Goal: Task Accomplishment & Management: Use online tool/utility

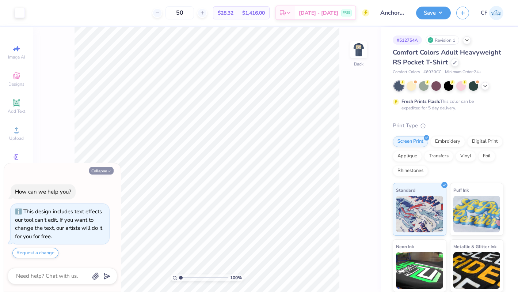
click at [108, 171] on icon "button" at bounding box center [109, 171] width 4 height 4
type textarea "x"
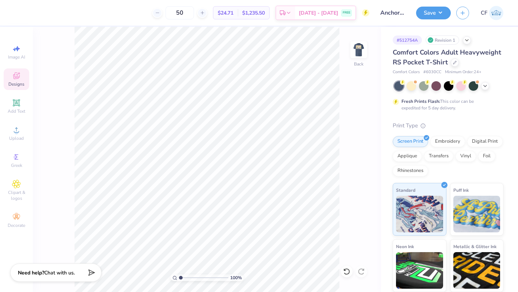
click at [11, 80] on div "Designs" at bounding box center [17, 79] width 26 height 22
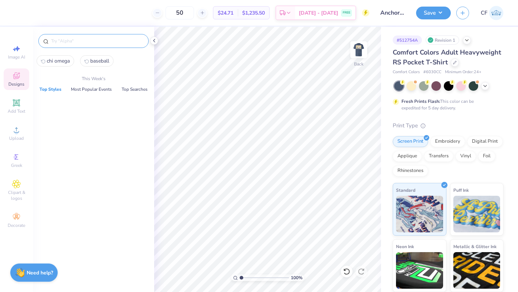
click at [80, 39] on input "text" at bounding box center [97, 40] width 94 height 7
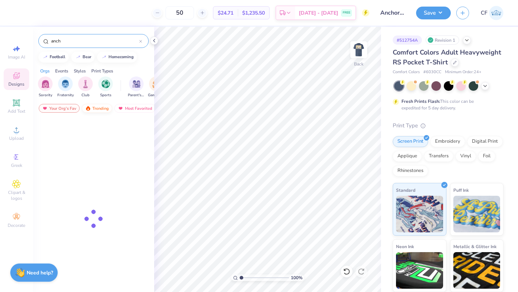
click at [93, 108] on div "Trending" at bounding box center [97, 108] width 30 height 9
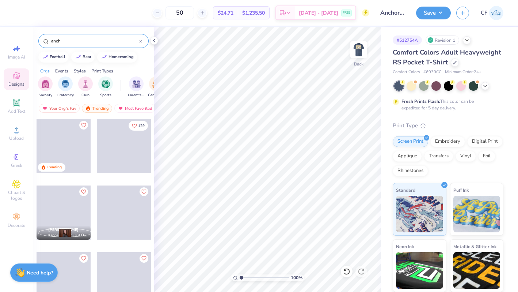
click at [84, 38] on input "anch" at bounding box center [94, 40] width 89 height 7
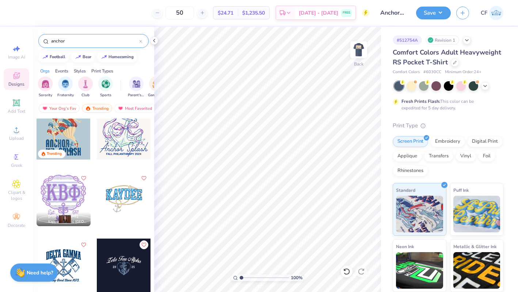
scroll to position [21, 0]
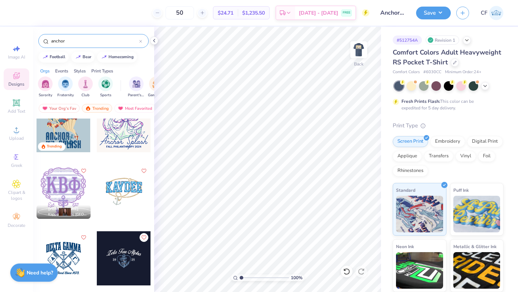
type input "anchor"
click at [72, 252] on div at bounding box center [64, 258] width 54 height 54
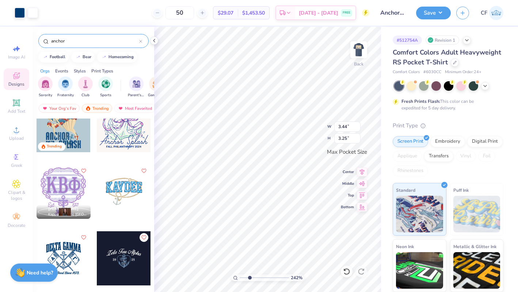
drag, startPoint x: 242, startPoint y: 277, endPoint x: 253, endPoint y: 277, distance: 11.7
type input "3.47"
click at [253, 277] on input "range" at bounding box center [264, 277] width 49 height 7
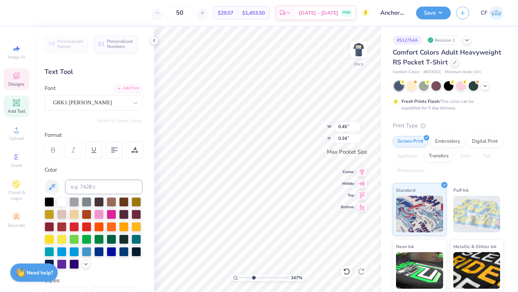
type input "3.09"
type input "2.21"
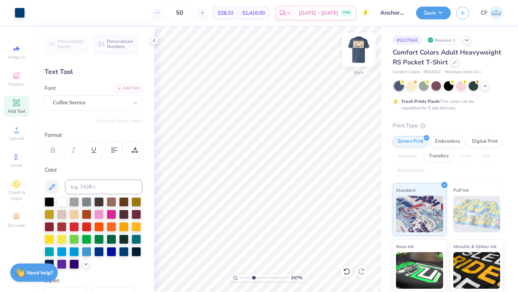
click at [352, 54] on img at bounding box center [358, 49] width 29 height 29
click at [352, 44] on img at bounding box center [358, 49] width 29 height 29
click at [19, 14] on div at bounding box center [20, 12] width 10 height 10
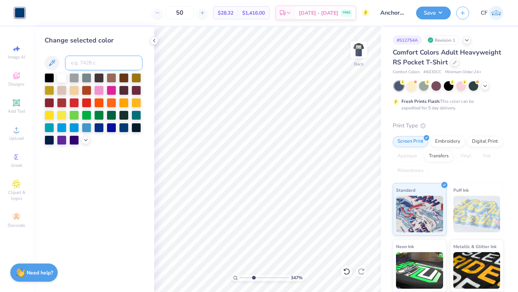
click at [89, 64] on input at bounding box center [103, 63] width 77 height 15
type input "7500"
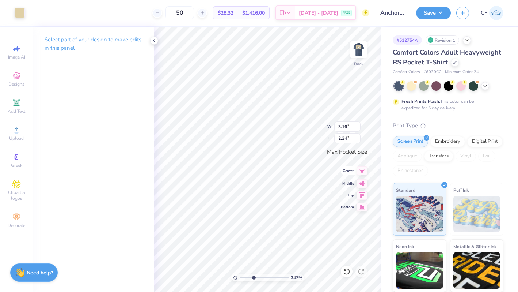
click at [363, 174] on icon at bounding box center [362, 170] width 10 height 9
click at [342, 126] on input "3.16" at bounding box center [347, 126] width 26 height 10
type input "3.50"
type input "2.59"
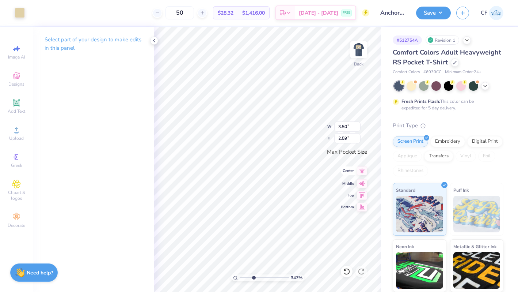
click at [363, 182] on icon at bounding box center [362, 183] width 10 height 9
click at [365, 170] on icon at bounding box center [362, 170] width 10 height 9
drag, startPoint x: 254, startPoint y: 278, endPoint x: 236, endPoint y: 276, distance: 17.3
type input "1"
click at [240, 276] on input "range" at bounding box center [264, 277] width 49 height 7
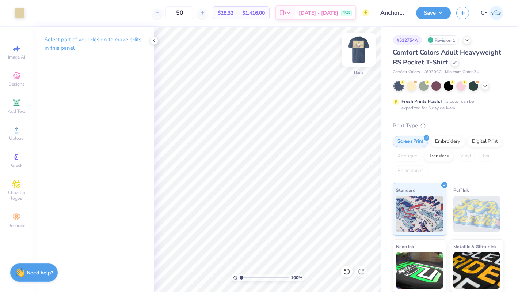
click at [363, 51] on img at bounding box center [358, 49] width 29 height 29
click at [363, 52] on img at bounding box center [358, 49] width 29 height 29
click at [437, 11] on button "Save" at bounding box center [433, 11] width 35 height 13
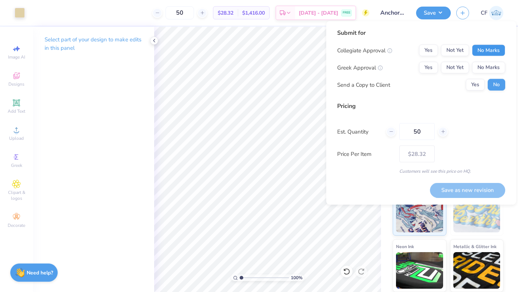
click at [482, 47] on button "No Marks" at bounding box center [488, 51] width 33 height 12
click at [425, 70] on button "Yes" at bounding box center [428, 68] width 19 height 12
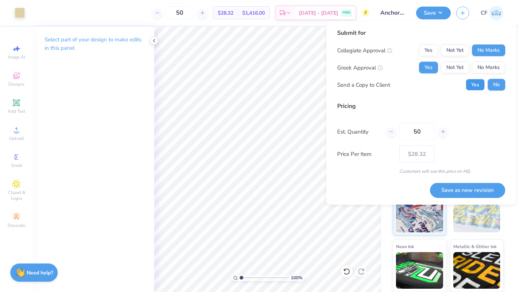
click at [478, 87] on button "Yes" at bounding box center [475, 85] width 19 height 12
click at [472, 190] on button "Save as new revision" at bounding box center [467, 189] width 75 height 15
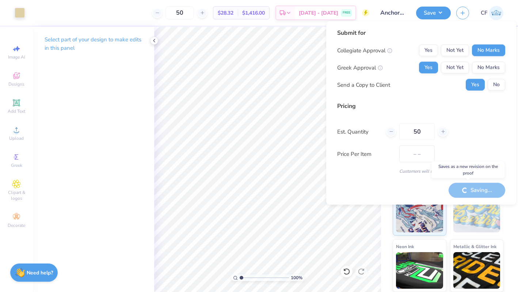
type input "$28.32"
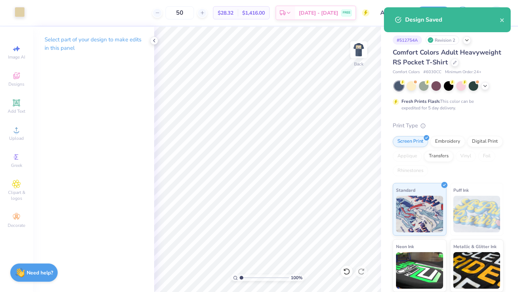
click at [19, 16] on div at bounding box center [20, 12] width 10 height 10
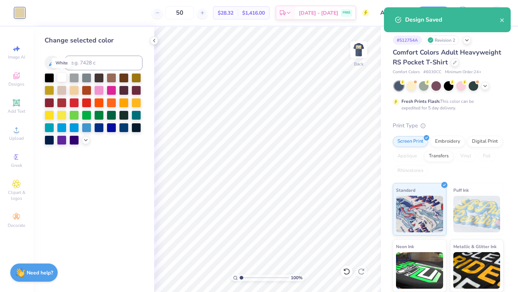
click at [62, 79] on div at bounding box center [62, 77] width 10 height 10
click at [504, 20] on icon "close" at bounding box center [502, 20] width 5 height 6
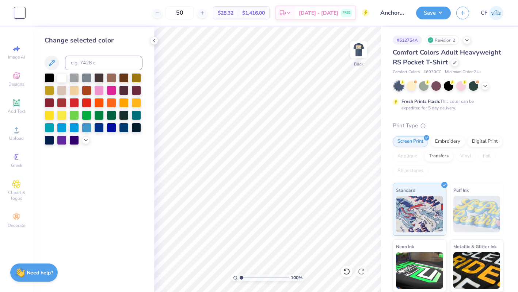
click at [442, 12] on button "Save" at bounding box center [433, 13] width 35 height 13
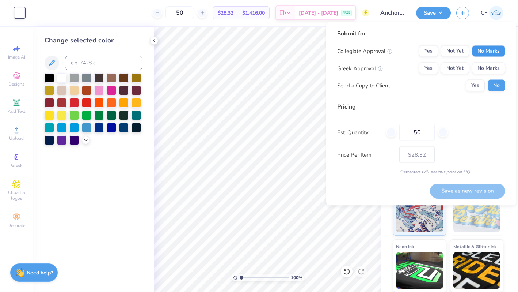
click at [489, 49] on button "No Marks" at bounding box center [488, 51] width 33 height 12
click at [425, 71] on button "Yes" at bounding box center [428, 68] width 19 height 12
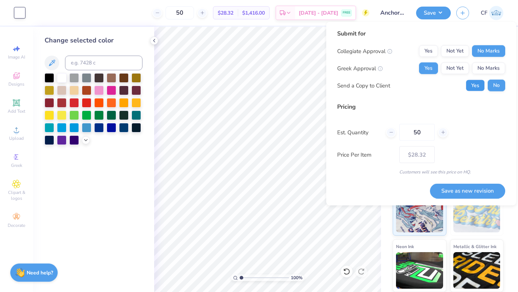
click at [474, 88] on button "Yes" at bounding box center [475, 86] width 19 height 12
click at [459, 188] on button "Save as new revision" at bounding box center [467, 190] width 75 height 15
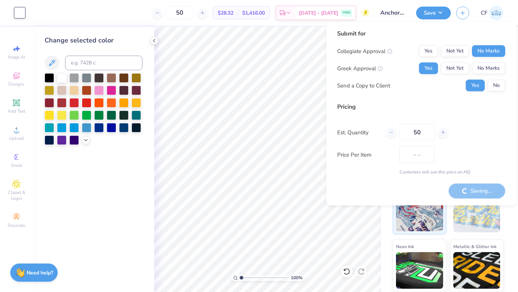
type input "$28.32"
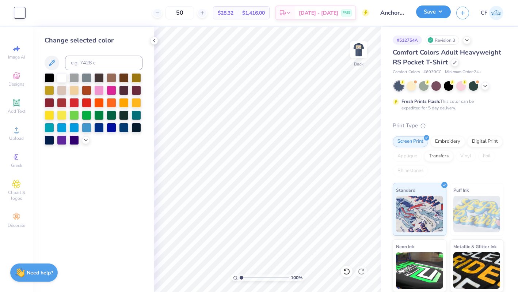
click at [432, 15] on button "Save" at bounding box center [433, 11] width 35 height 13
